Goal: Feedback & Contribution: Contribute content

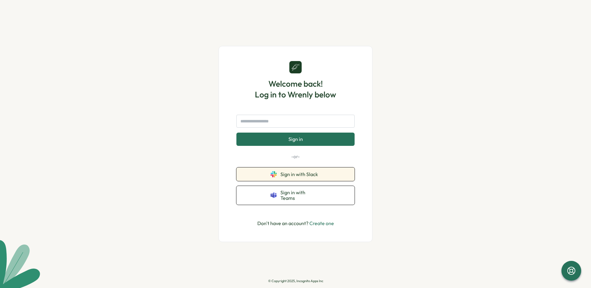
click at [277, 177] on button "Sign in with Slack" at bounding box center [296, 174] width 118 height 14
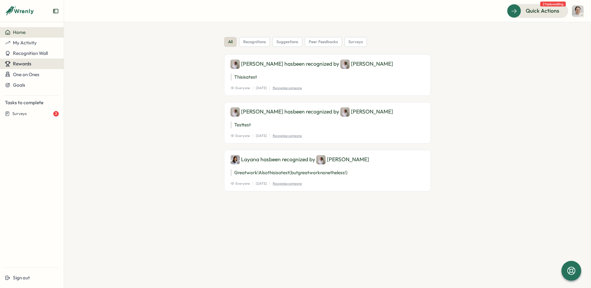
click at [30, 68] on button "Rewards" at bounding box center [32, 64] width 64 height 10
click at [25, 61] on span "Rewards" at bounding box center [22, 64] width 18 height 6
click at [22, 62] on span "Rewards" at bounding box center [22, 64] width 18 height 6
click at [27, 62] on span "Rewards" at bounding box center [22, 64] width 18 height 6
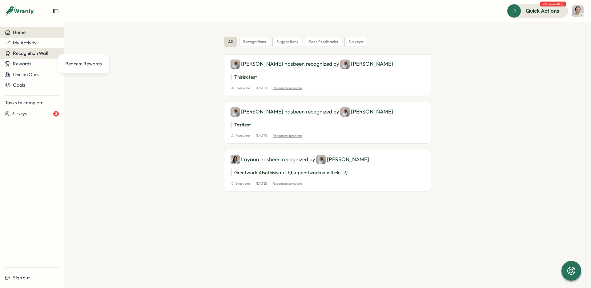
drag, startPoint x: 27, startPoint y: 62, endPoint x: 27, endPoint y: 52, distance: 10.2
click at [27, 62] on span "Rewards" at bounding box center [22, 64] width 18 height 6
click at [32, 111] on div "Surveys 2" at bounding box center [35, 114] width 47 height 6
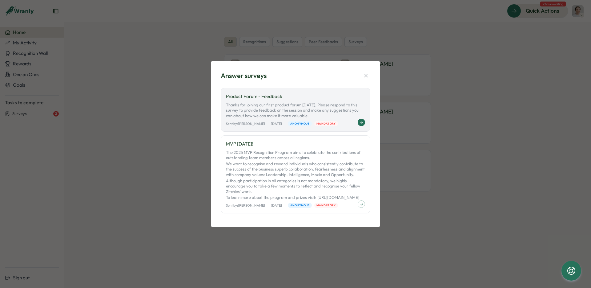
click at [324, 102] on p "Thanks for joining our first product forum [DATE]. Please respond to this surve…" at bounding box center [295, 110] width 139 height 16
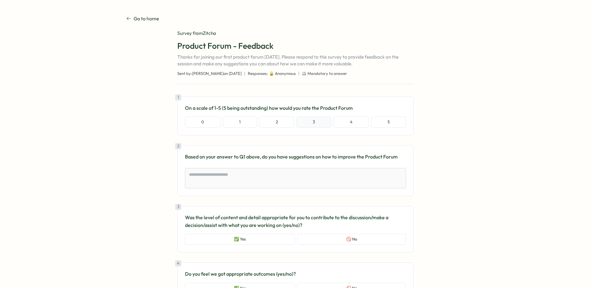
click at [307, 124] on button "3" at bounding box center [314, 121] width 35 height 11
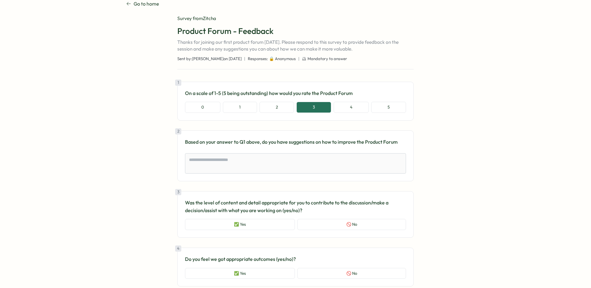
scroll to position [16, 0]
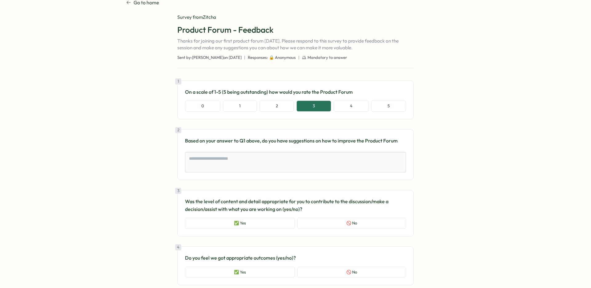
drag, startPoint x: 279, startPoint y: 106, endPoint x: 317, endPoint y: 114, distance: 38.7
click at [279, 106] on button "2" at bounding box center [277, 105] width 35 height 11
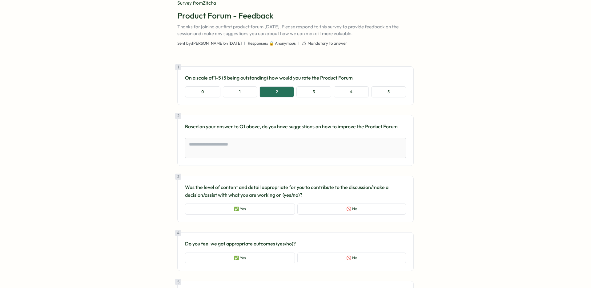
scroll to position [30, 0]
click at [358, 145] on textarea at bounding box center [295, 147] width 221 height 20
click at [322, 97] on button "3" at bounding box center [314, 91] width 35 height 11
click at [306, 141] on textarea at bounding box center [295, 147] width 221 height 20
drag, startPoint x: 283, startPoint y: 89, endPoint x: 293, endPoint y: 95, distance: 11.7
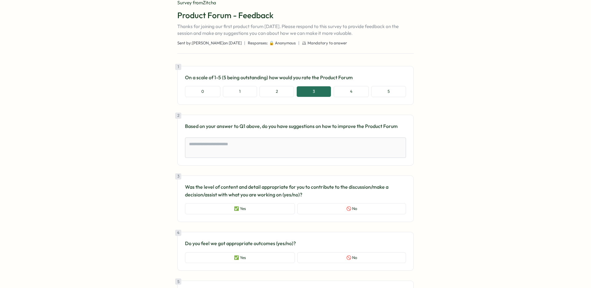
click at [283, 89] on button "2" at bounding box center [277, 91] width 35 height 11
click at [298, 142] on textarea at bounding box center [295, 147] width 221 height 20
click at [308, 94] on button "3" at bounding box center [314, 91] width 35 height 11
type textarea "*"
click at [315, 144] on textarea at bounding box center [295, 147] width 221 height 20
